Goal: Task Accomplishment & Management: Manage account settings

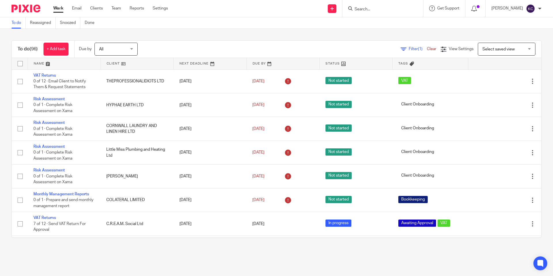
click at [384, 12] on form at bounding box center [384, 8] width 61 height 7
click at [383, 10] on input "Search" at bounding box center [380, 9] width 52 height 5
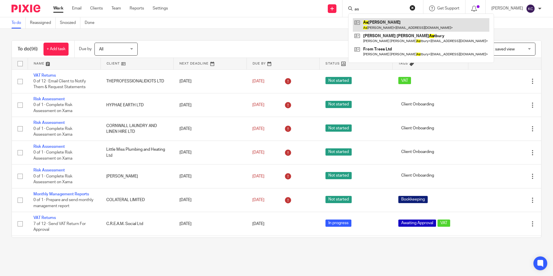
type input "as"
click at [387, 24] on link at bounding box center [421, 24] width 136 height 13
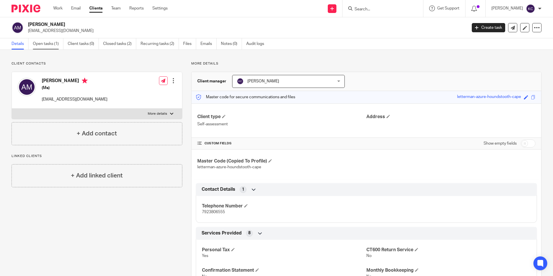
click at [48, 41] on link "Open tasks (1)" at bounding box center [48, 43] width 31 height 11
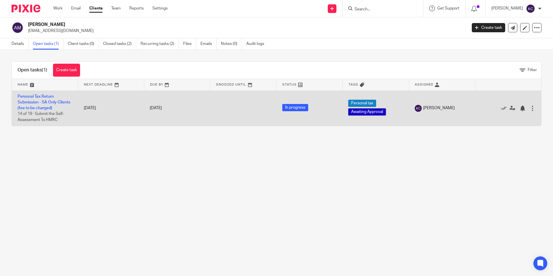
click at [39, 99] on td "Personal Tax Return Submission - SA Only Clients (fee to be charged) 14 of 19 ·…" at bounding box center [45, 107] width 66 height 35
click at [18, 105] on td "Personal Tax Return Submission - SA Only Clients (fee to be charged) 14 of 19 ·…" at bounding box center [45, 107] width 66 height 35
click at [24, 103] on link "Personal Tax Return Submission - SA Only Clients (fee to be charged)" at bounding box center [44, 102] width 53 height 16
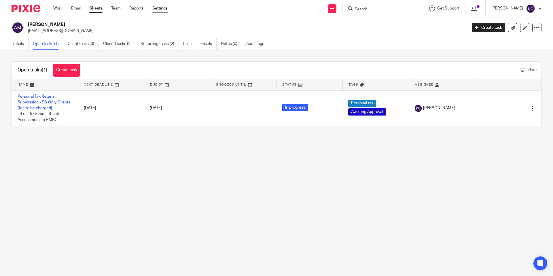
click at [164, 7] on link "Settings" at bounding box center [159, 8] width 15 height 6
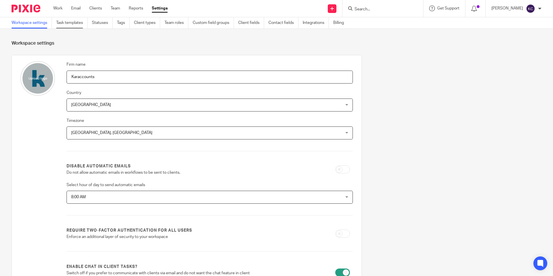
click at [78, 24] on link "Task templates" at bounding box center [71, 22] width 31 height 11
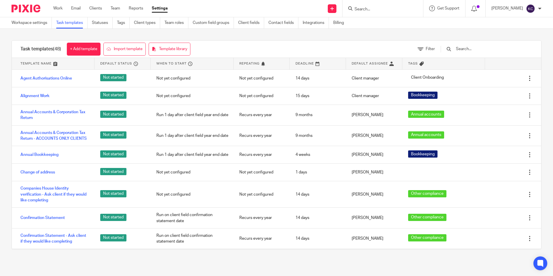
click at [483, 48] on input "text" at bounding box center [488, 49] width 67 height 6
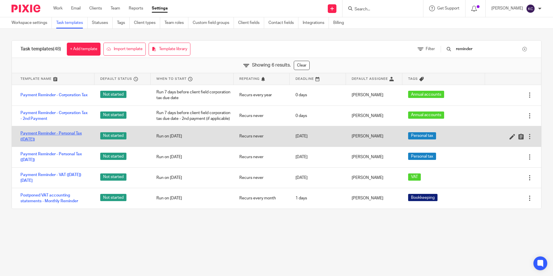
type input "reminder"
click at [29, 141] on link "Payment Reminder - Personal Tax (31st January 2026)" at bounding box center [54, 136] width 68 height 12
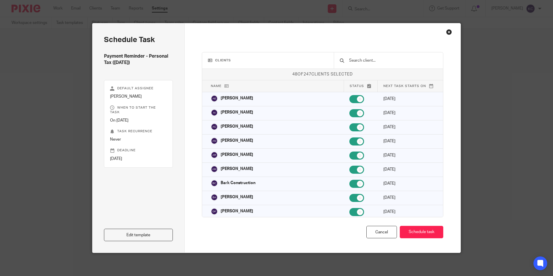
click at [378, 67] on div at bounding box center [388, 60] width 109 height 16
click at [375, 62] on input "text" at bounding box center [392, 60] width 89 height 6
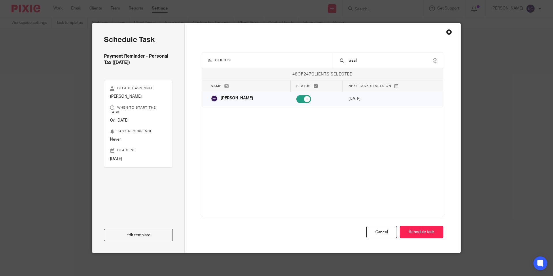
type input "asal"
click at [453, 34] on div "Clients asal 48 of 247 clients selected Name Status Next task starts on Adam El…" at bounding box center [323, 137] width 276 height 229
click at [449, 32] on div "Close this dialog window" at bounding box center [449, 32] width 6 height 6
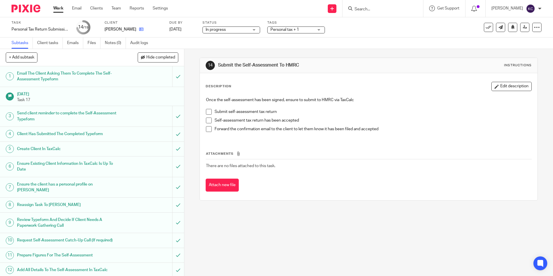
click at [136, 31] on link at bounding box center [139, 29] width 7 height 6
click at [139, 30] on icon at bounding box center [141, 29] width 4 height 4
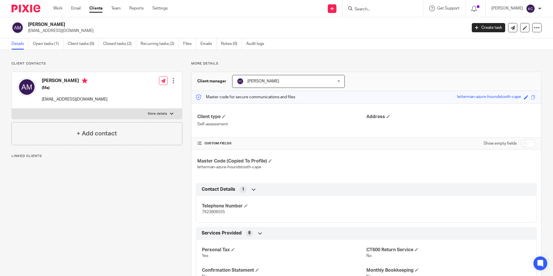
click at [528, 146] on input "checkbox" at bounding box center [528, 143] width 15 height 8
checkbox input "true"
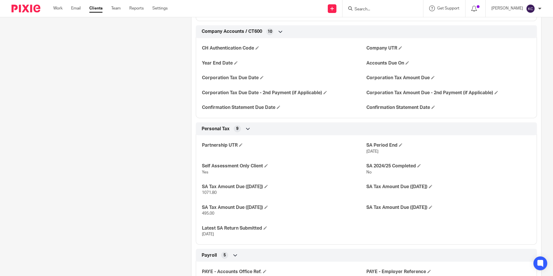
scroll to position [336, 0]
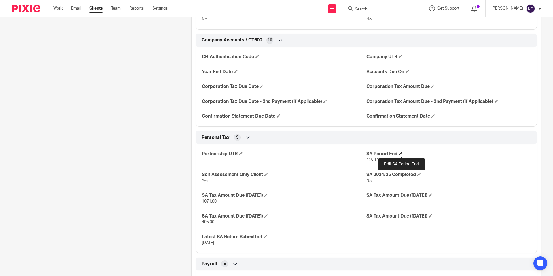
click at [401, 153] on span at bounding box center [400, 153] width 3 height 3
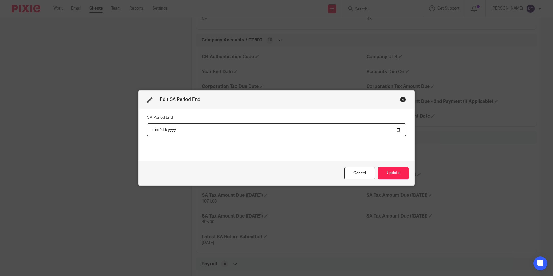
click at [170, 130] on input "[DATE]" at bounding box center [276, 129] width 259 height 13
type input "[DATE]"
click at [376, 173] on div "Cancel Update" at bounding box center [277, 173] width 276 height 24
click at [391, 172] on button "Update" at bounding box center [393, 173] width 31 height 12
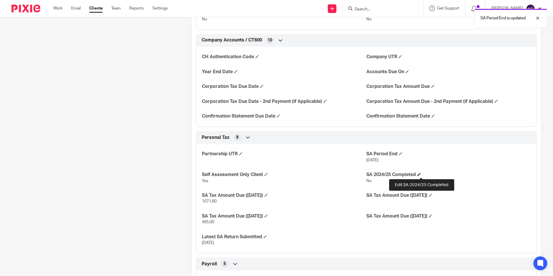
click at [421, 176] on span at bounding box center [418, 173] width 3 height 3
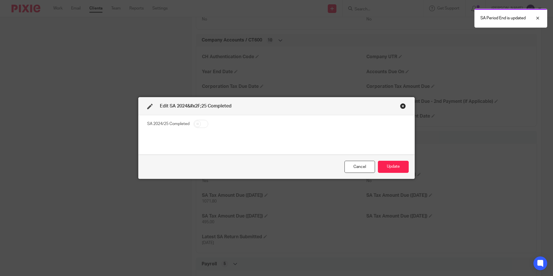
click at [198, 128] on input "checkbox" at bounding box center [201, 124] width 15 height 8
checkbox input "true"
click at [395, 166] on button "Update" at bounding box center [393, 167] width 31 height 12
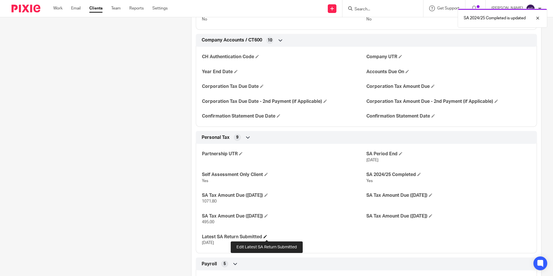
click at [265, 237] on span at bounding box center [264, 236] width 3 height 3
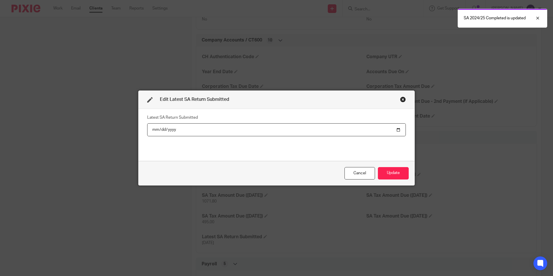
type input "[DATE]"
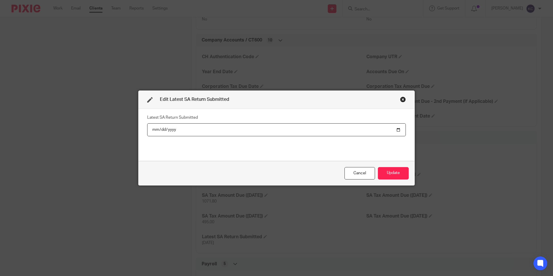
type input "[DATE]"
click at [400, 174] on button "Update" at bounding box center [393, 173] width 31 height 12
